Goal: Information Seeking & Learning: Learn about a topic

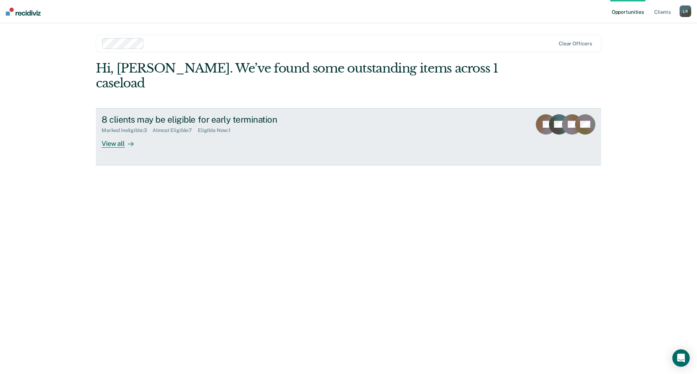
click at [154, 129] on div "8 clients may be eligible for early termination Marked Ineligible : 3 Almost El…" at bounding box center [238, 130] width 272 height 33
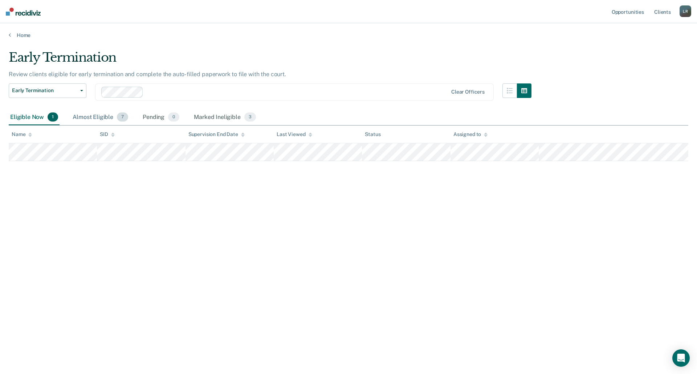
click at [104, 119] on div "Almost Eligible 7" at bounding box center [100, 118] width 58 height 16
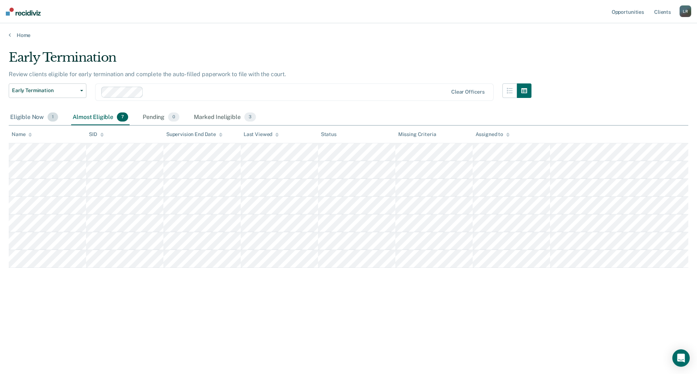
click at [48, 116] on span "1" at bounding box center [53, 117] width 11 height 9
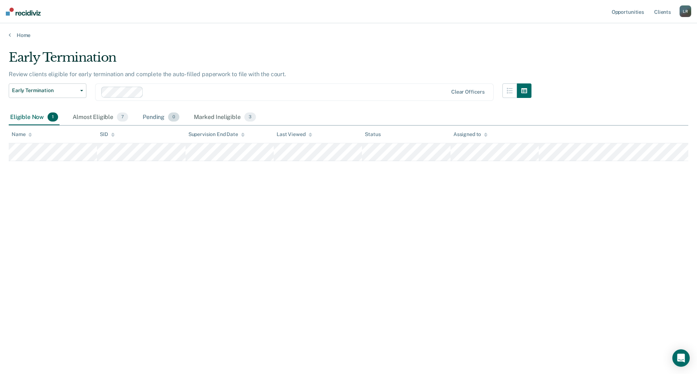
click at [159, 118] on div "Pending 0" at bounding box center [161, 118] width 40 height 16
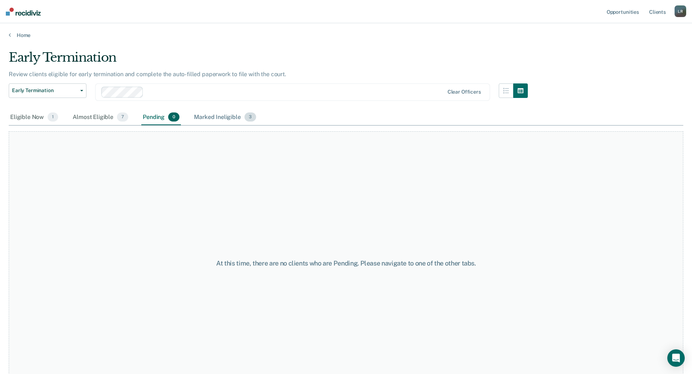
click at [204, 117] on div "Marked Ineligible 3" at bounding box center [224, 118] width 65 height 16
